Goal: Navigation & Orientation: Find specific page/section

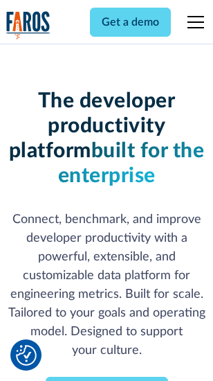
scroll to position [203, 0]
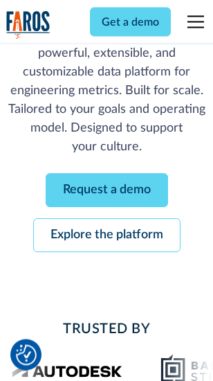
click at [107, 191] on link "Request a demo" at bounding box center [107, 191] width 123 height 34
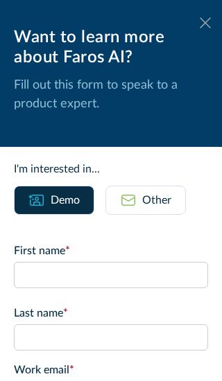
click at [200, 23] on icon at bounding box center [205, 22] width 11 height 10
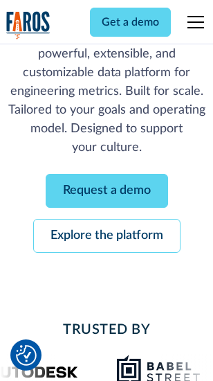
scroll to position [248, 0]
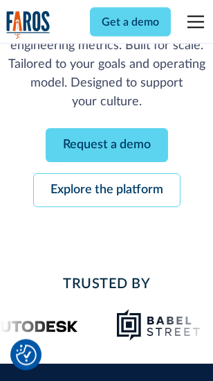
click at [107, 191] on link "Explore the platform" at bounding box center [107, 191] width 148 height 34
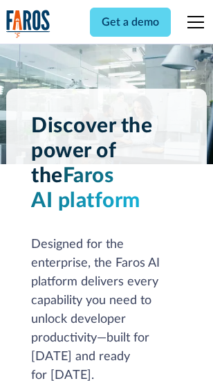
scroll to position [10559, 0]
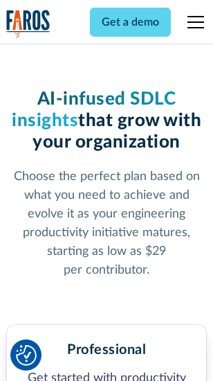
scroll to position [2197, 0]
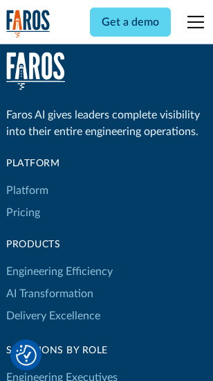
click at [27, 191] on link "Platform" at bounding box center [27, 191] width 42 height 22
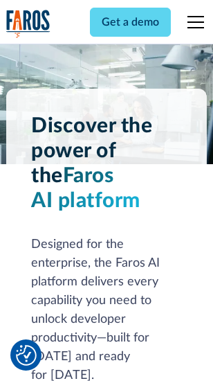
scroll to position [11004, 0]
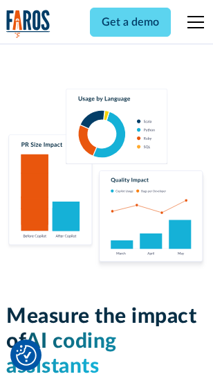
scroll to position [8654, 0]
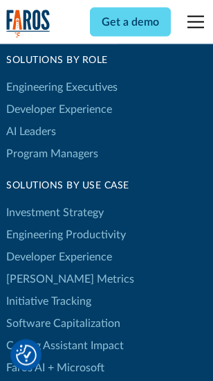
click at [42, 268] on link "[PERSON_NAME] Metrics" at bounding box center [70, 279] width 128 height 22
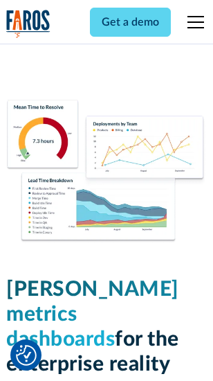
scroll to position [6137, 0]
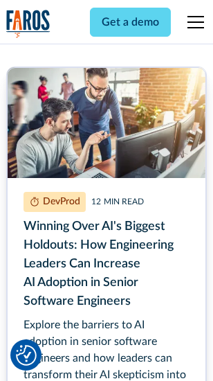
scroll to position [6275, 0]
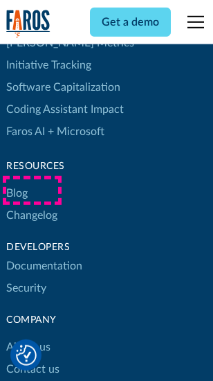
click at [32, 204] on link "Changelog" at bounding box center [31, 215] width 51 height 22
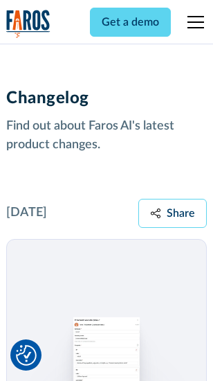
scroll to position [16998, 0]
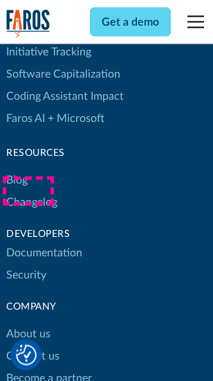
click at [28, 324] on link "About us" at bounding box center [28, 335] width 44 height 22
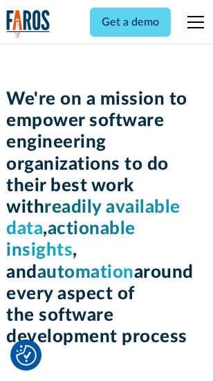
scroll to position [4794, 0]
